Goal: Transaction & Acquisition: Book appointment/travel/reservation

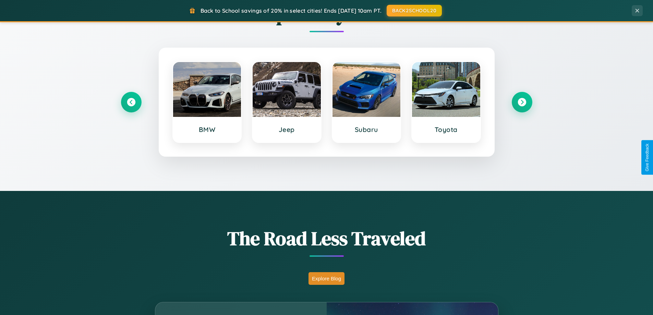
scroll to position [1319, 0]
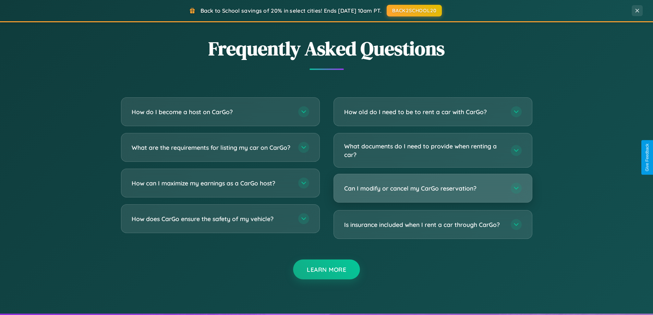
click at [432, 188] on h3 "Can I modify or cancel my CarGo reservation?" at bounding box center [424, 188] width 160 height 9
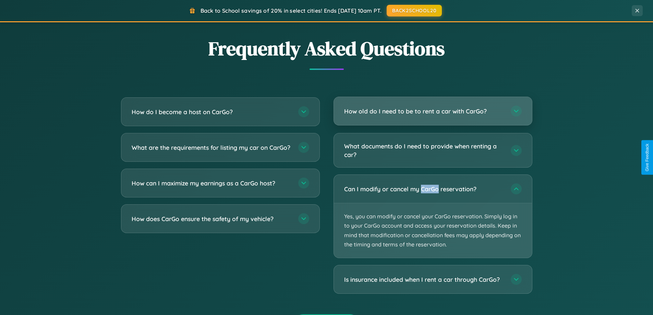
click at [432, 112] on h3 "How old do I need to be to rent a car with CarGo?" at bounding box center [424, 111] width 160 height 9
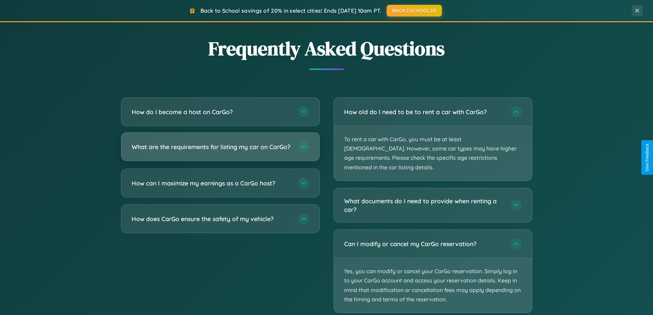
click at [220, 150] on h3 "What are the requirements for listing my car on CarGo?" at bounding box center [212, 147] width 160 height 9
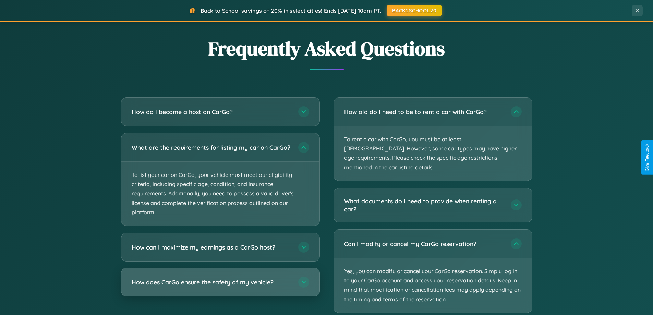
click at [220, 286] on h3 "How does CarGo ensure the safety of my vehicle?" at bounding box center [212, 282] width 160 height 9
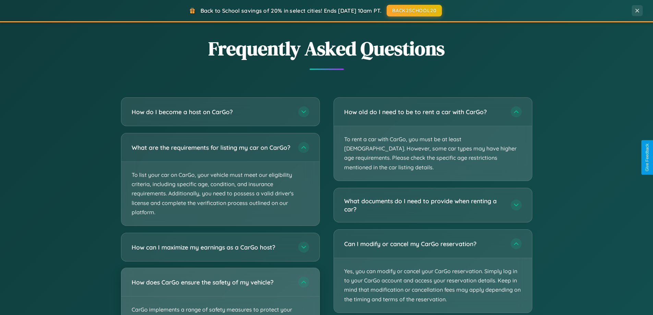
click at [220, 294] on div "How does CarGo ensure the safety of my vehicle?" at bounding box center [220, 282] width 198 height 28
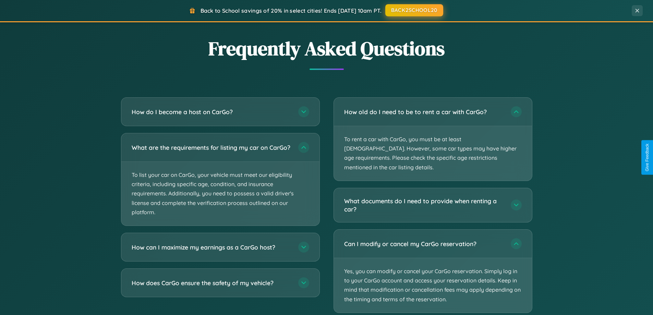
click at [414, 11] on button "BACK2SCHOOL20" at bounding box center [414, 10] width 58 height 12
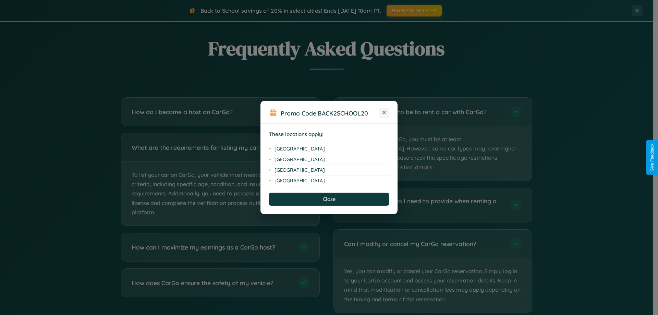
click at [384, 113] on icon at bounding box center [384, 113] width 4 height 4
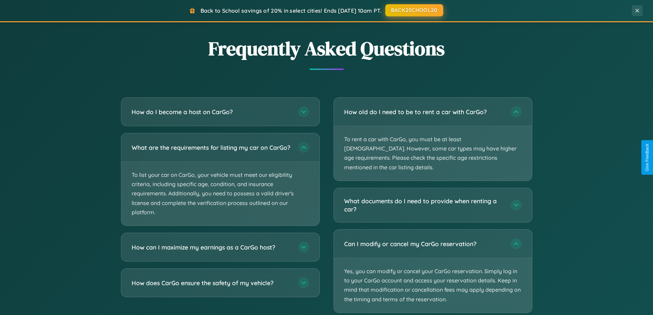
click at [414, 10] on button "BACK2SCHOOL20" at bounding box center [414, 10] width 58 height 12
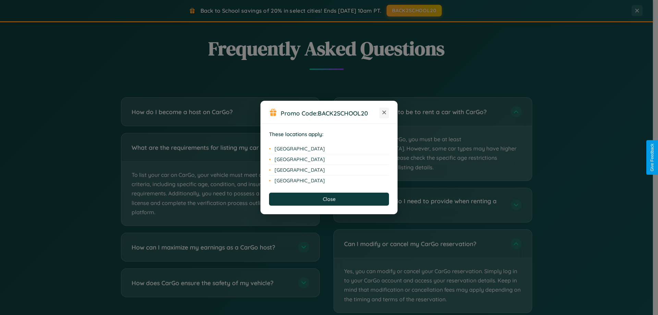
click at [384, 113] on icon at bounding box center [384, 113] width 4 height 4
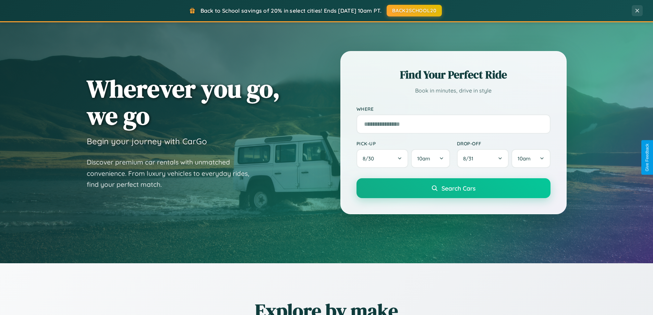
scroll to position [0, 0]
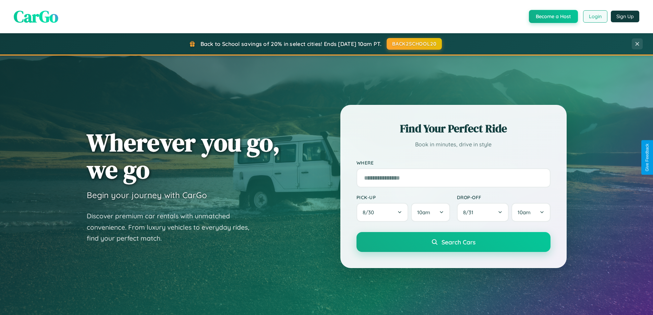
click at [595, 16] on button "Login" at bounding box center [595, 16] width 24 height 12
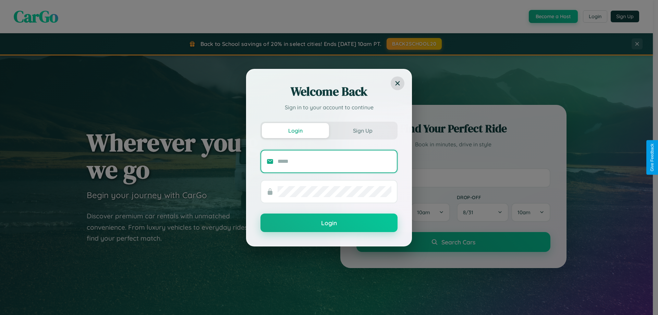
click at [334, 161] on input "text" at bounding box center [335, 161] width 114 height 11
type input "**********"
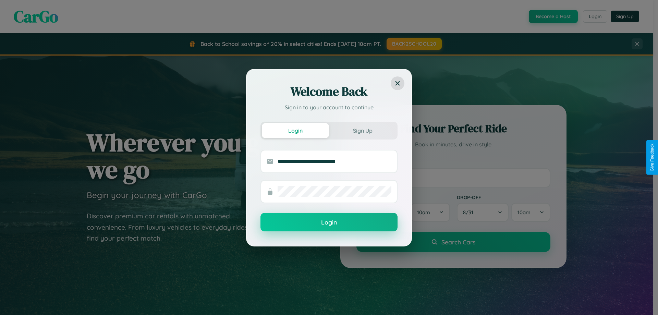
click at [329, 222] on button "Login" at bounding box center [328, 222] width 137 height 19
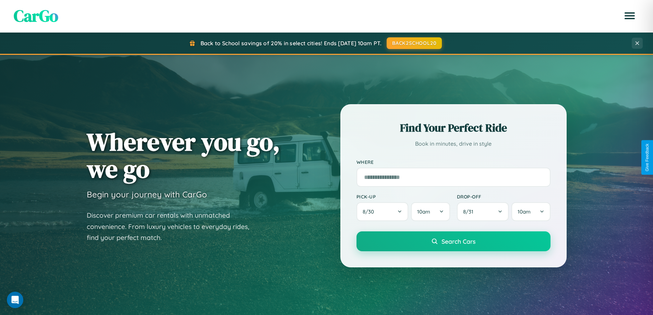
scroll to position [471, 0]
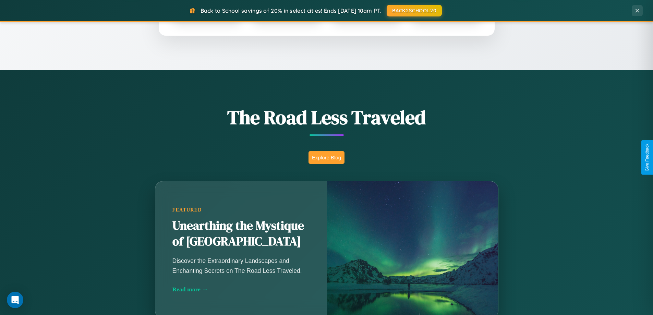
click at [326, 157] on button "Explore Blog" at bounding box center [326, 157] width 36 height 13
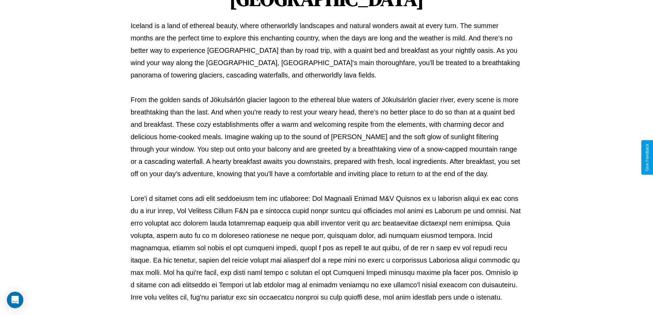
scroll to position [222, 0]
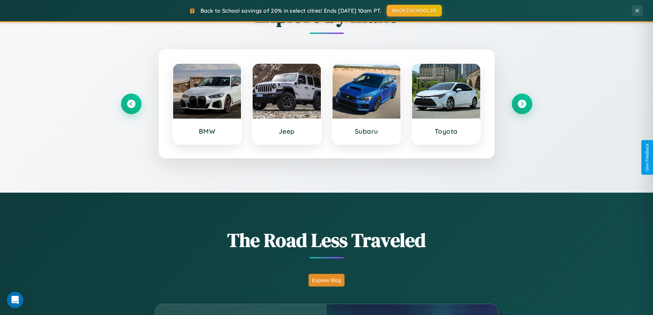
scroll to position [295, 0]
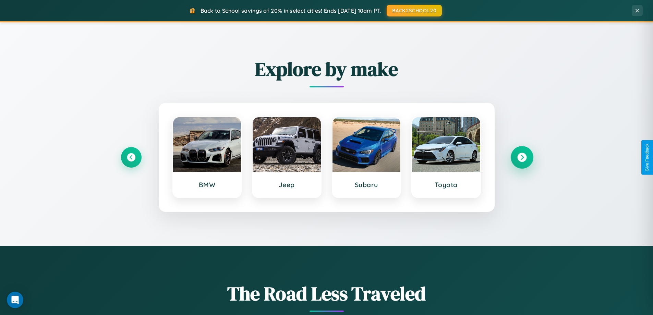
click at [522, 157] on icon at bounding box center [521, 157] width 9 height 9
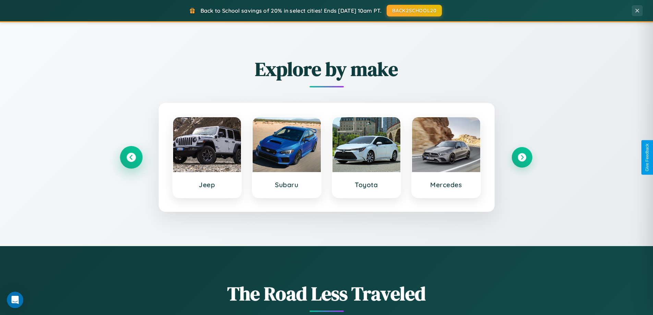
click at [131, 157] on icon at bounding box center [130, 157] width 9 height 9
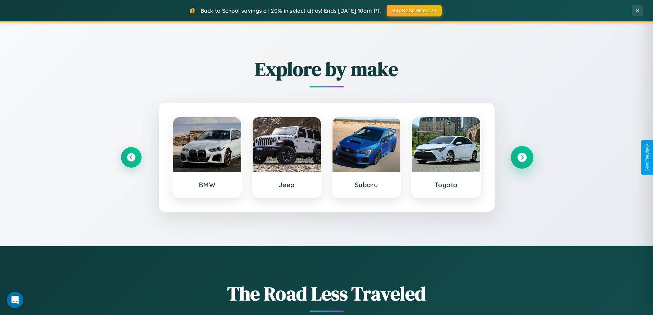
click at [522, 157] on icon at bounding box center [521, 157] width 9 height 9
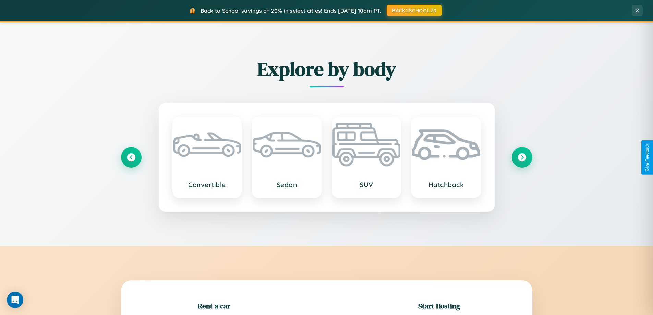
scroll to position [148, 0]
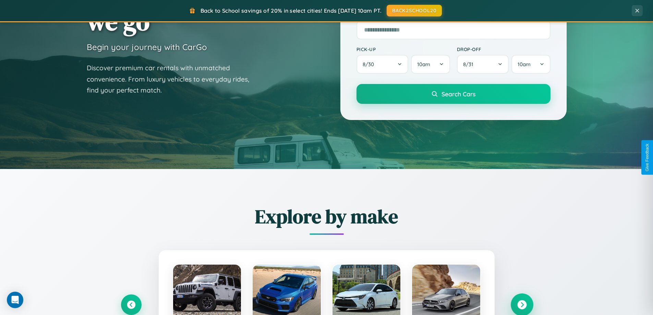
click at [522, 305] on icon at bounding box center [521, 304] width 9 height 9
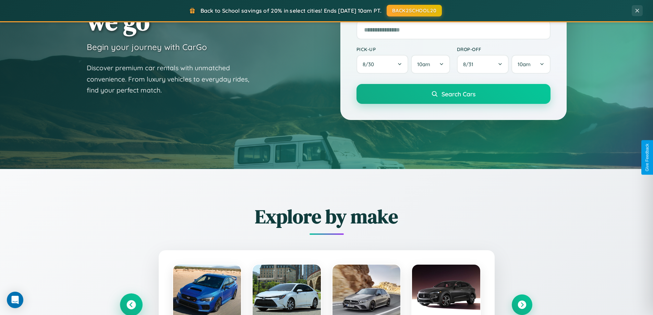
click at [131, 304] on icon at bounding box center [130, 304] width 9 height 9
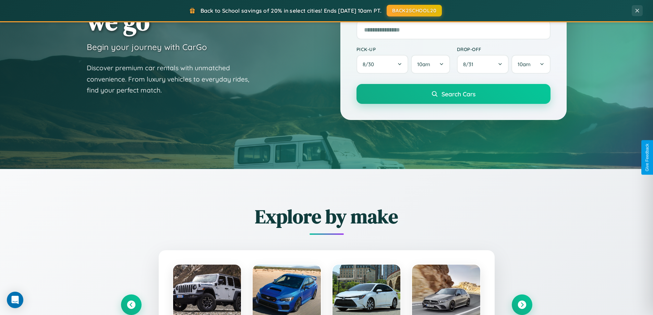
scroll to position [686, 0]
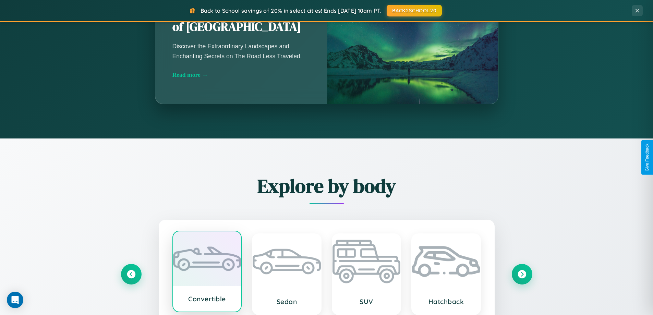
click at [207, 271] on div at bounding box center [207, 258] width 68 height 55
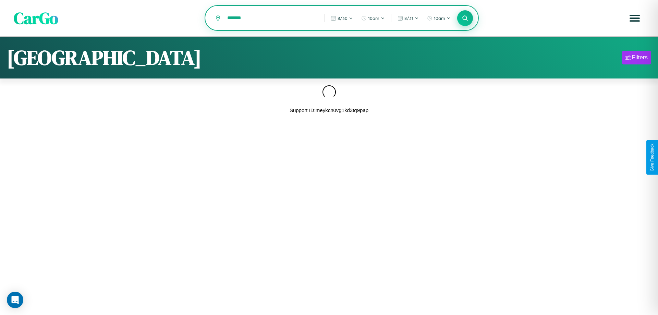
type input "*******"
click at [465, 18] on icon at bounding box center [465, 18] width 7 height 7
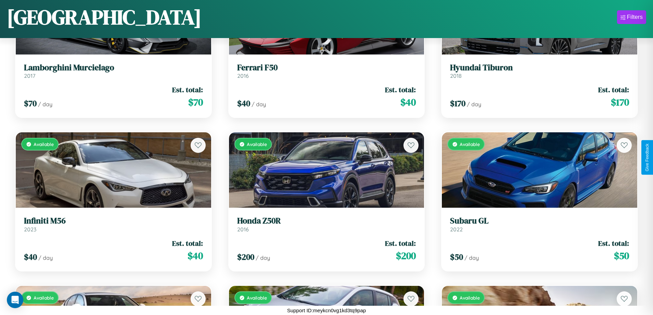
scroll to position [3779, 0]
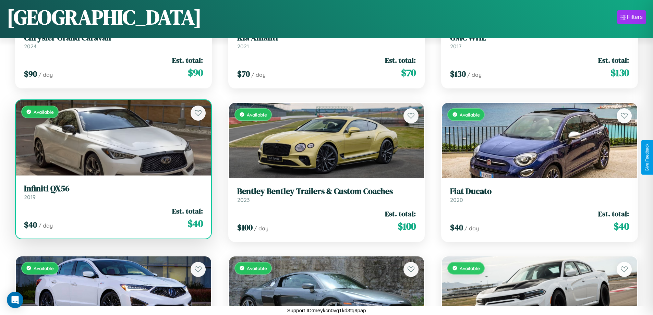
click at [112, 194] on h3 "Infiniti QX56" at bounding box center [113, 189] width 179 height 10
